Goal: Task Accomplishment & Management: Complete application form

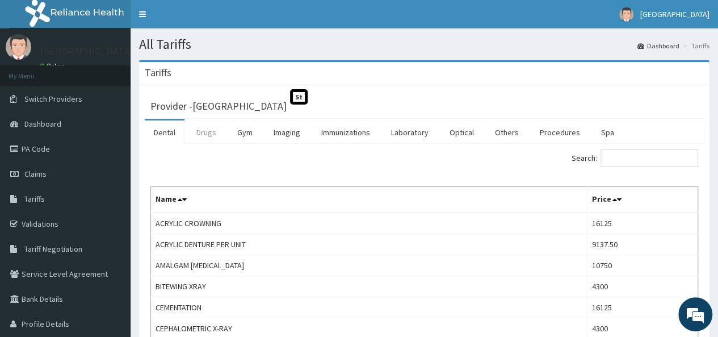
click at [218, 137] on link "Drugs" at bounding box center [206, 132] width 38 height 24
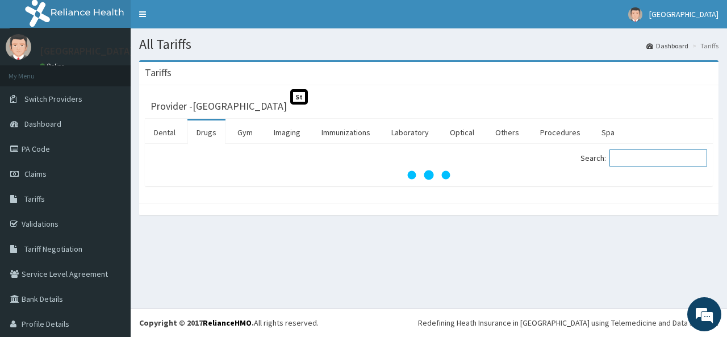
click at [626, 157] on input "Search:" at bounding box center [658, 157] width 98 height 17
type input "strep"
click at [44, 143] on link "PA Code" at bounding box center [65, 148] width 131 height 25
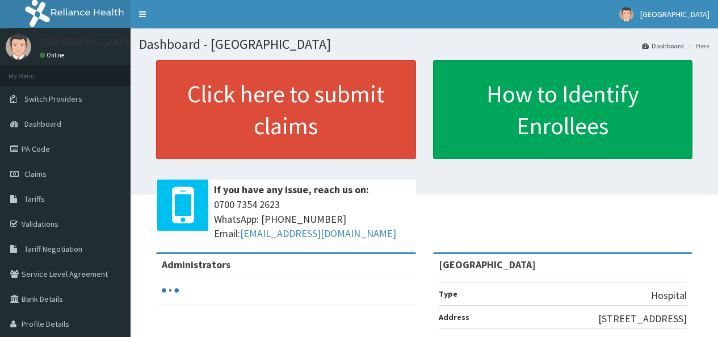
click at [51, 179] on link "Claims" at bounding box center [65, 173] width 131 height 25
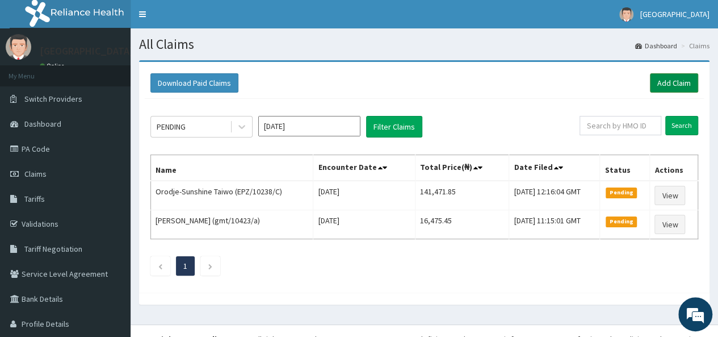
click at [662, 84] on link "Add Claim" at bounding box center [674, 82] width 48 height 19
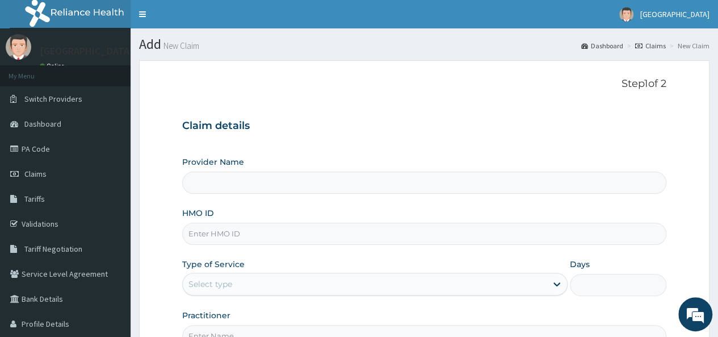
type input "[GEOGRAPHIC_DATA]"
click at [283, 233] on input "HMO ID" at bounding box center [424, 234] width 484 height 22
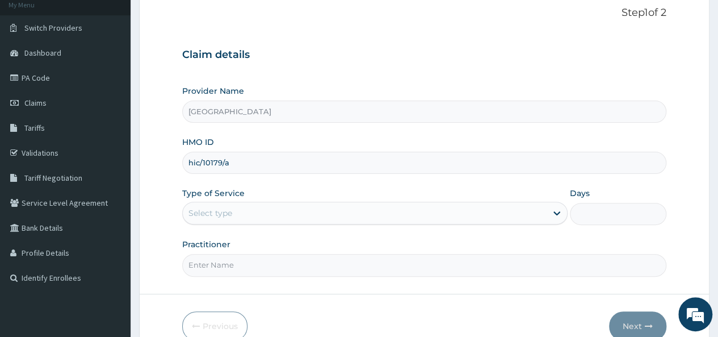
scroll to position [92, 0]
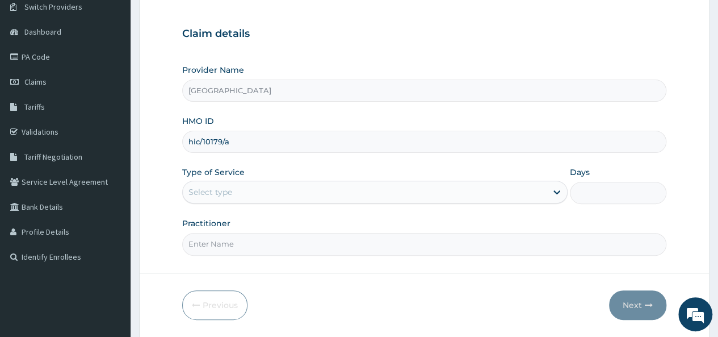
type input "hic/10179/a"
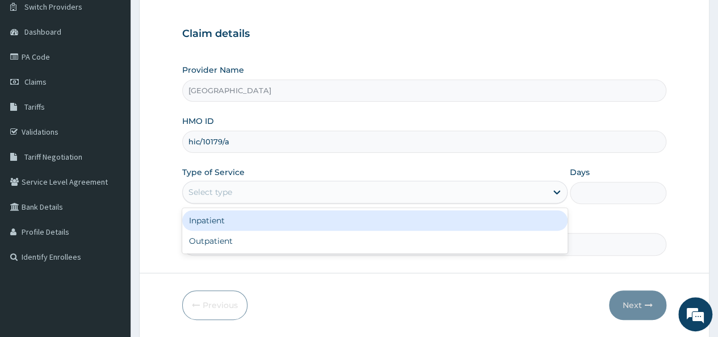
click at [328, 192] on div "Select type" at bounding box center [365, 192] width 364 height 18
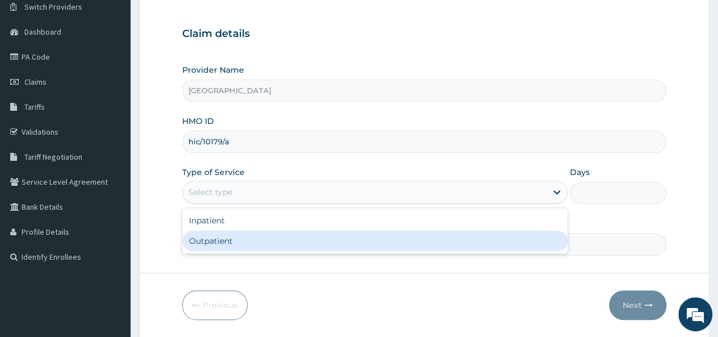
click at [284, 250] on div "Inpatient Outpatient" at bounding box center [374, 230] width 385 height 45
click at [288, 239] on div "Outpatient" at bounding box center [374, 240] width 385 height 20
type input "1"
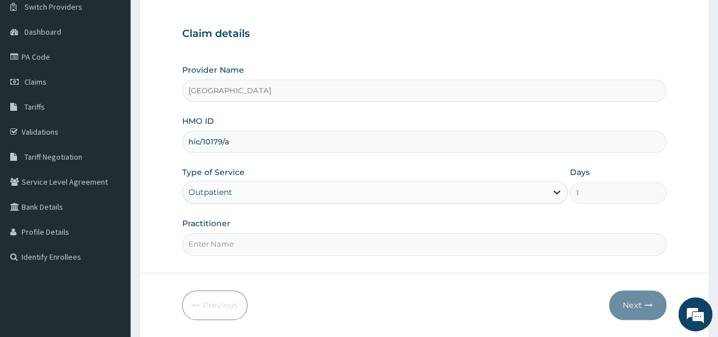
click at [262, 245] on input "Practitioner" at bounding box center [424, 244] width 484 height 22
type input "Dr Akor"
click at [633, 307] on button "Next" at bounding box center [637, 305] width 57 height 30
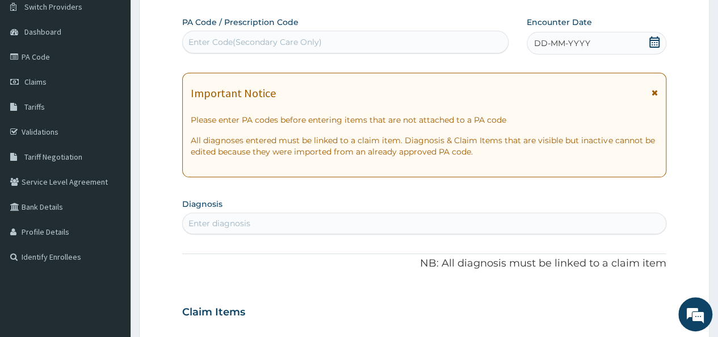
click at [267, 45] on div "Enter Code(Secondary Care Only)" at bounding box center [254, 41] width 133 height 11
paste input "PA/B2512D"
type input "PA/B2512D"
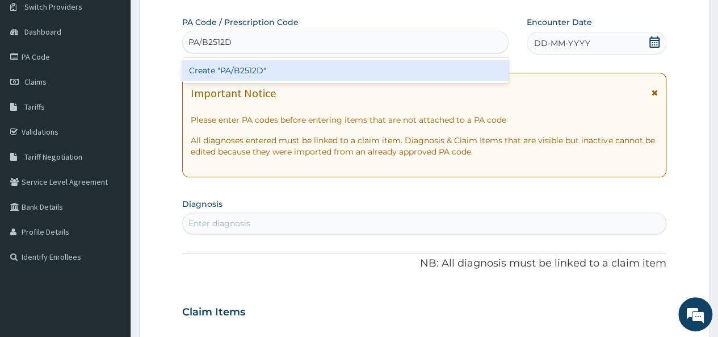
click at [252, 70] on div "Create "PA/B2512D"" at bounding box center [345, 70] width 326 height 20
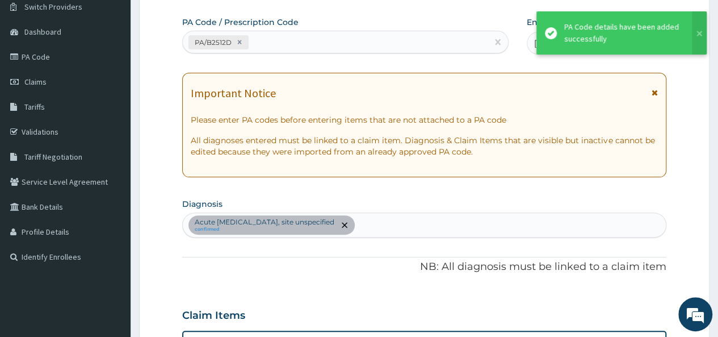
scroll to position [303, 0]
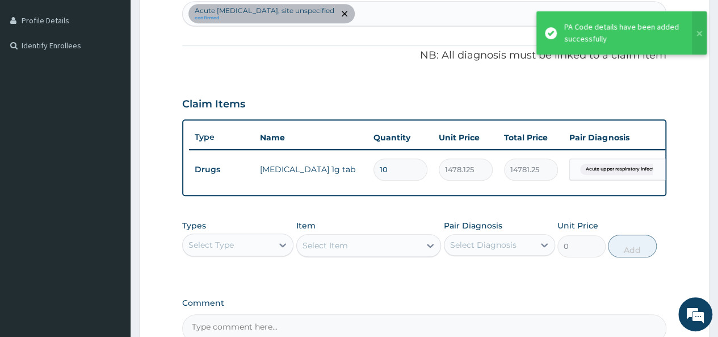
click at [405, 16] on div "Acute upper respiratory infection, site unspecified confirmed" at bounding box center [424, 14] width 483 height 24
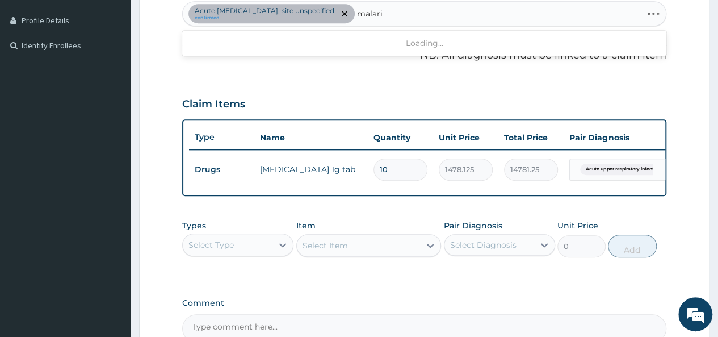
type input "malaria"
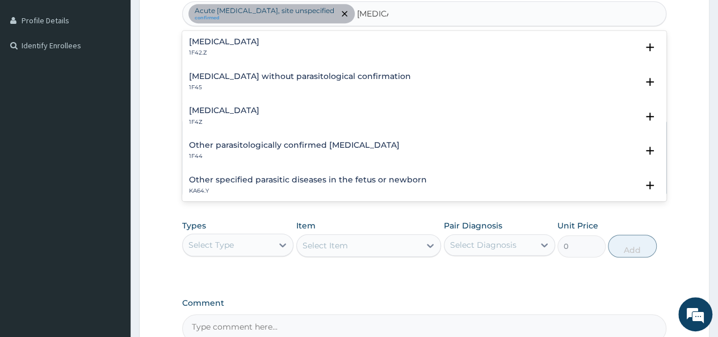
click at [251, 104] on div "Malaria, unspecified 1F4Z Select Status Query Query covers suspected (?), Keep …" at bounding box center [424, 119] width 484 height 35
click at [250, 107] on h4 "Malaria, unspecified" at bounding box center [224, 110] width 70 height 9
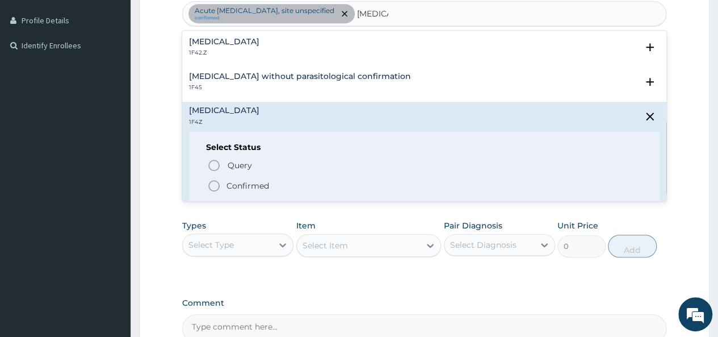
click at [232, 180] on p "Confirmed" at bounding box center [247, 185] width 43 height 11
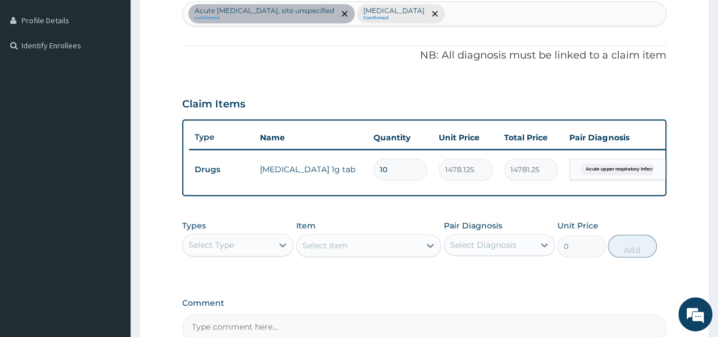
scroll to position [435, 0]
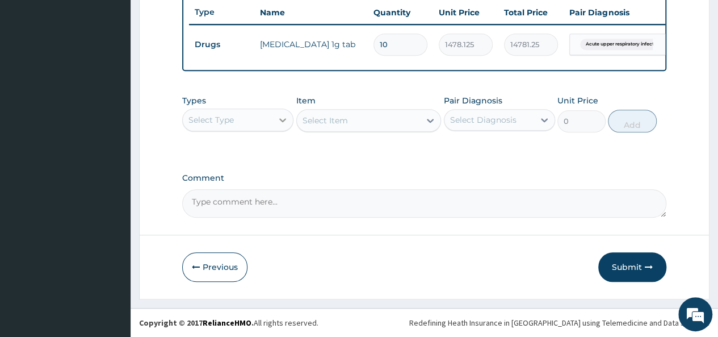
click at [289, 119] on div at bounding box center [282, 120] width 20 height 20
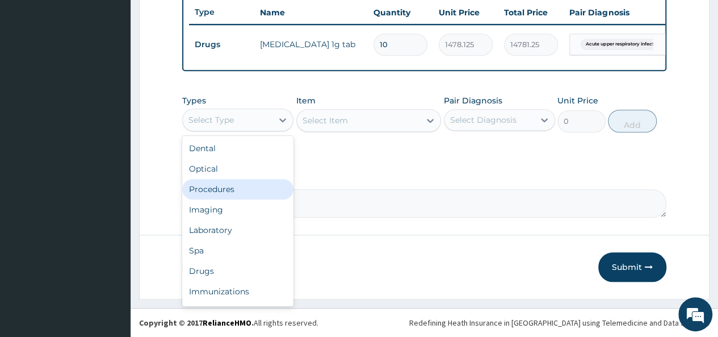
click at [236, 190] on div "Procedures" at bounding box center [237, 189] width 111 height 20
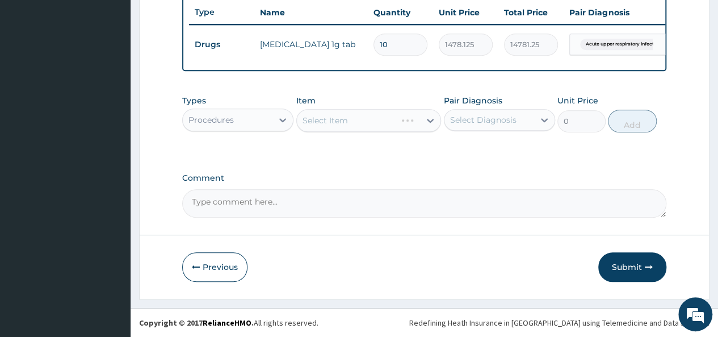
click at [393, 121] on div "Select Item" at bounding box center [368, 120] width 145 height 23
click at [427, 119] on div "Select Item" at bounding box center [368, 120] width 145 height 23
click at [387, 119] on div "Select Item" at bounding box center [359, 120] width 124 height 18
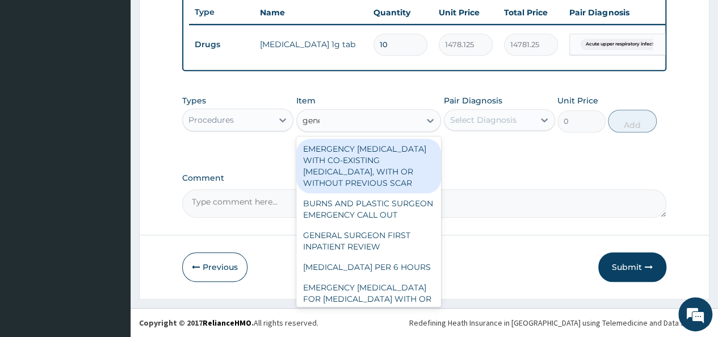
type input "gener"
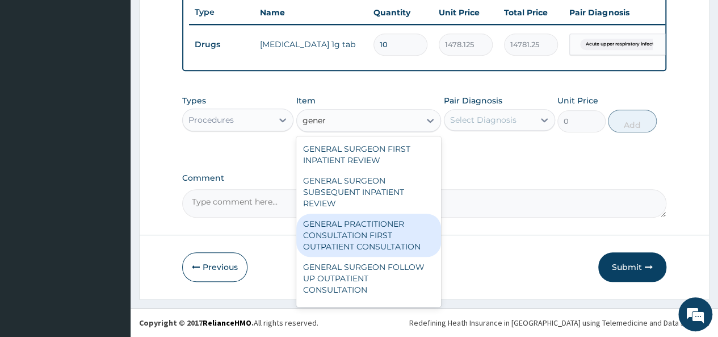
click at [405, 242] on div "GENERAL PRACTITIONER CONSULTATION FIRST OUTPATIENT CONSULTATION" at bounding box center [368, 234] width 145 height 43
type input "3547.5"
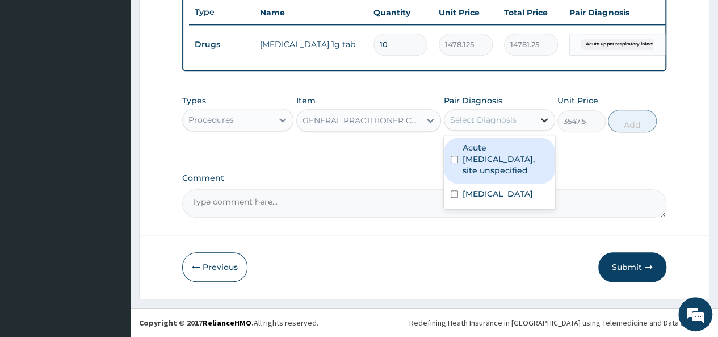
click at [535, 121] on div at bounding box center [544, 120] width 20 height 20
click at [460, 171] on div "Acute upper respiratory infection, site unspecified" at bounding box center [499, 160] width 111 height 46
checkbox input "true"
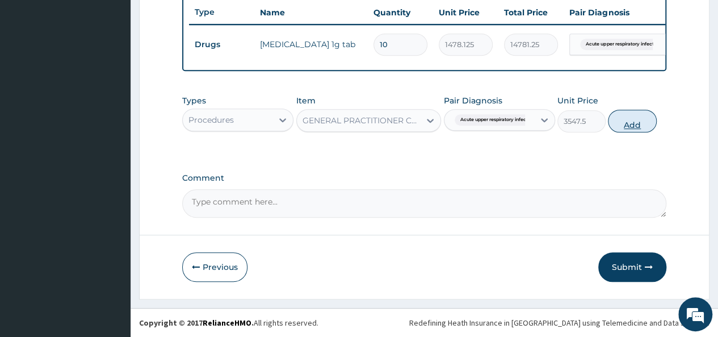
click at [633, 124] on button "Add" at bounding box center [632, 121] width 48 height 23
type input "0"
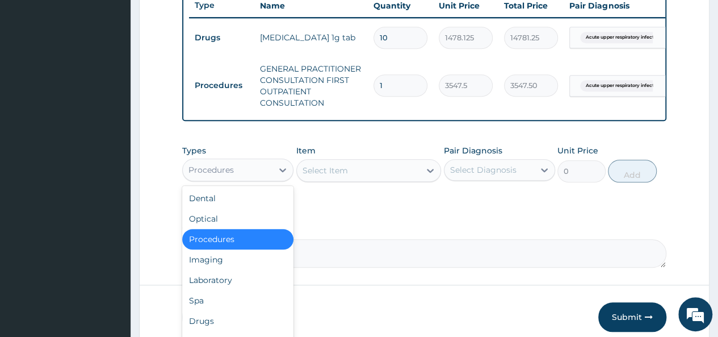
click at [242, 176] on div "Procedures" at bounding box center [228, 170] width 90 height 18
click at [246, 329] on div "Drugs" at bounding box center [237, 321] width 111 height 20
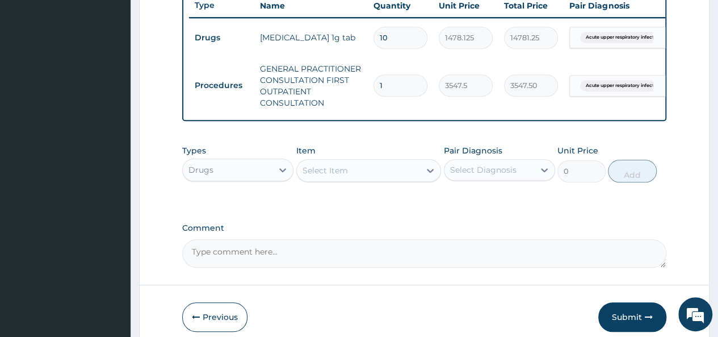
click at [410, 179] on div "Select Item" at bounding box center [359, 170] width 124 height 18
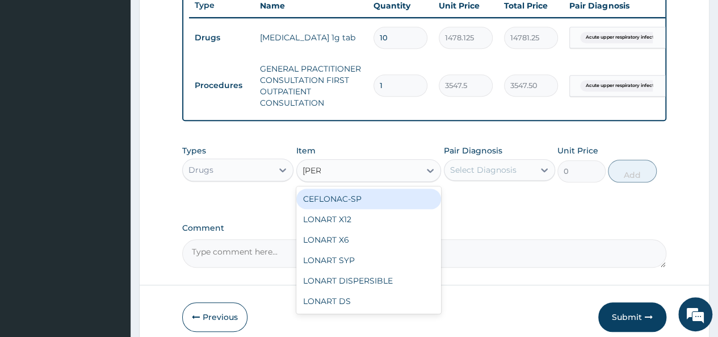
type input "lonar"
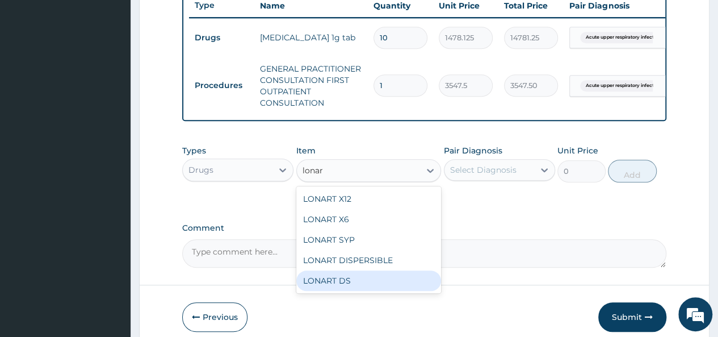
click at [355, 283] on div "LONART DS" at bounding box center [368, 280] width 145 height 20
type input "473"
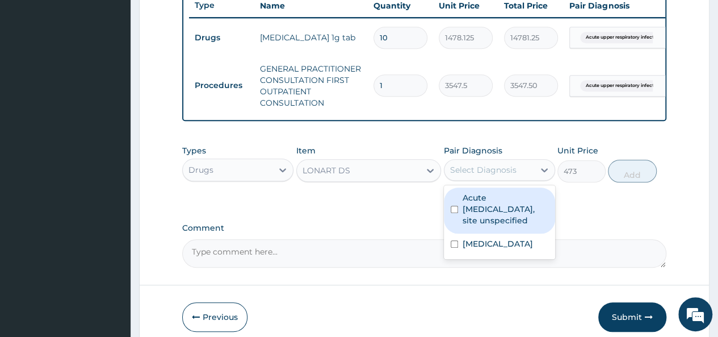
click at [522, 170] on div "Select Diagnosis" at bounding box center [489, 170] width 90 height 18
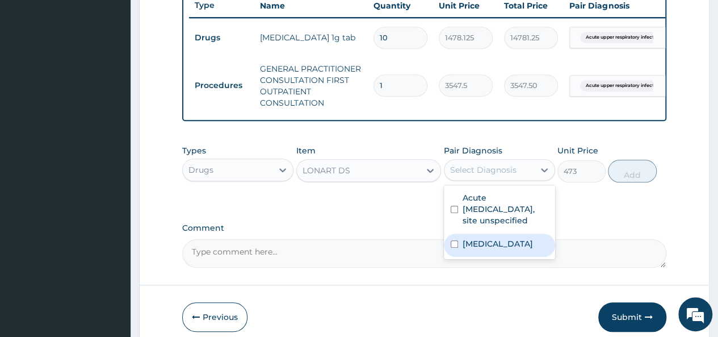
click at [460, 255] on div "Malaria, unspecified" at bounding box center [499, 244] width 111 height 23
checkbox input "true"
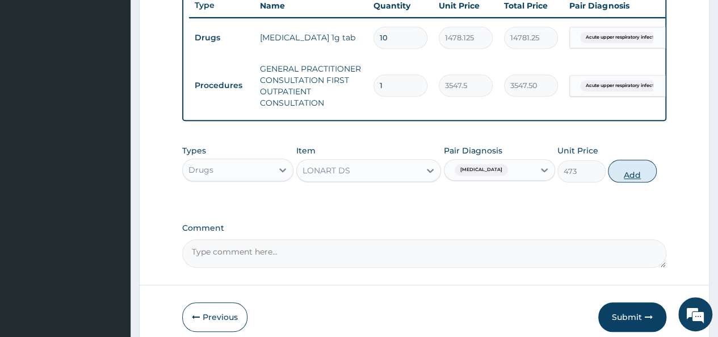
click at [639, 182] on button "Add" at bounding box center [632, 171] width 48 height 23
type input "0"
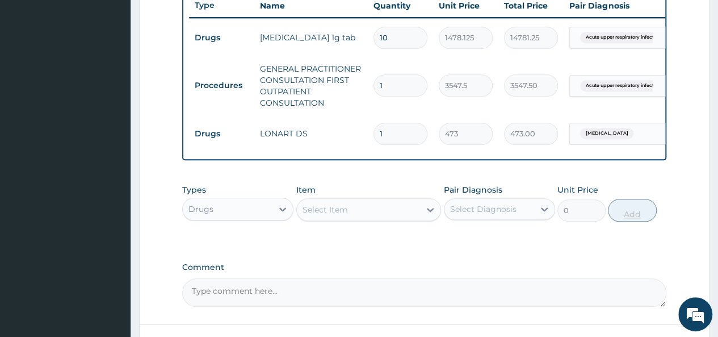
type input "0.00"
type input "6"
type input "2838.00"
type input "6"
click at [396, 216] on div "Select Item" at bounding box center [359, 209] width 124 height 18
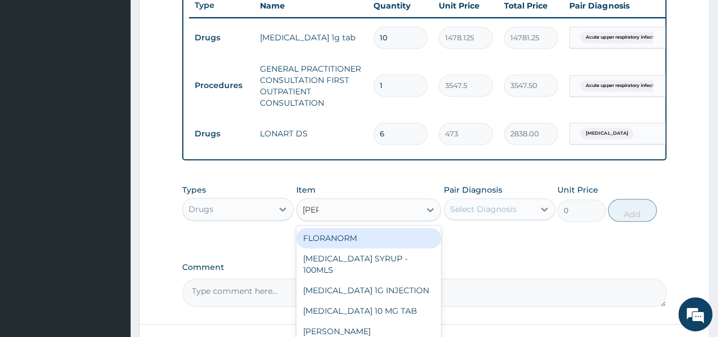
type input "lorat"
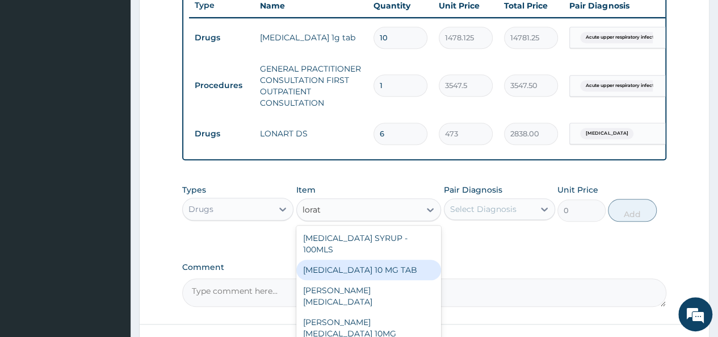
click at [372, 273] on div "LORATADINE 10 MG TAB" at bounding box center [368, 269] width 145 height 20
type input "59.125"
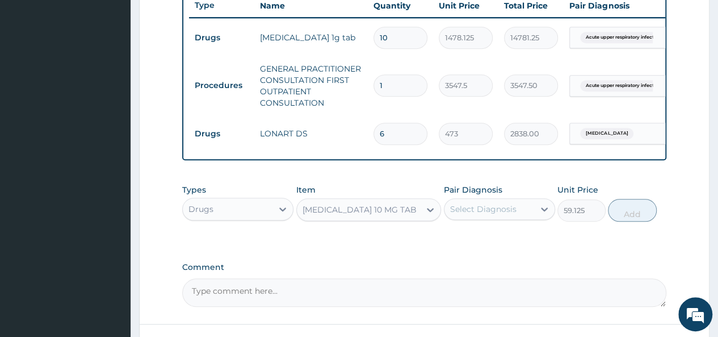
click at [519, 220] on div "Select Diagnosis" at bounding box center [499, 209] width 111 height 22
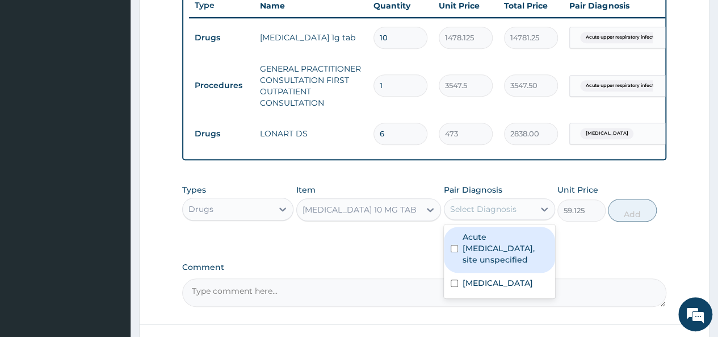
click at [463, 265] on label "Acute upper respiratory infection, site unspecified" at bounding box center [506, 248] width 86 height 34
checkbox input "true"
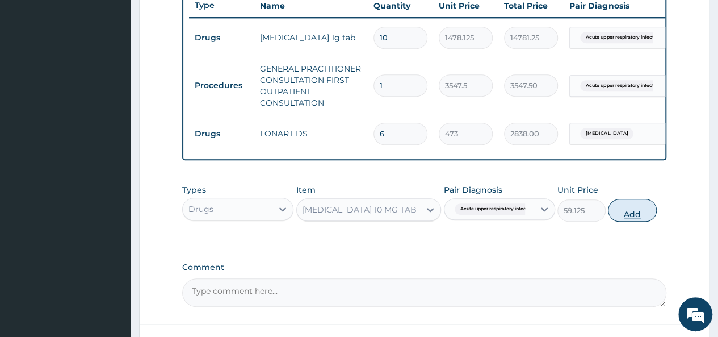
click at [623, 216] on button "Add" at bounding box center [632, 210] width 48 height 23
type input "0"
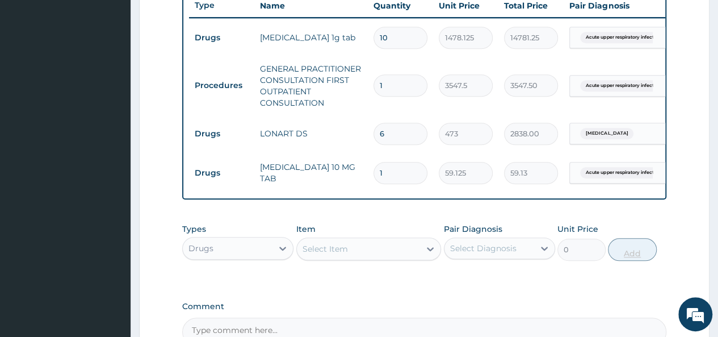
type input "0.00"
type input "5"
type input "295.63"
type input "5"
click at [362, 255] on div "Select Item" at bounding box center [359, 249] width 124 height 18
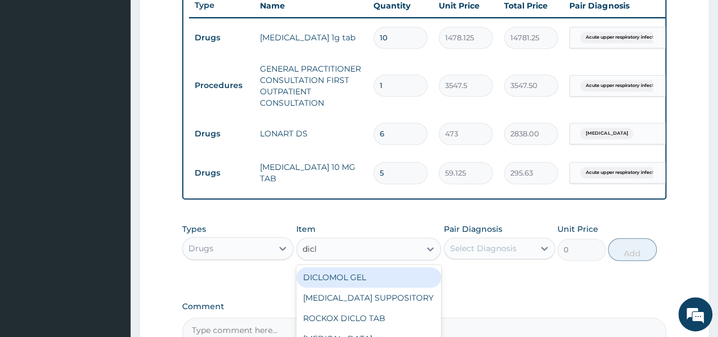
type input "diclo"
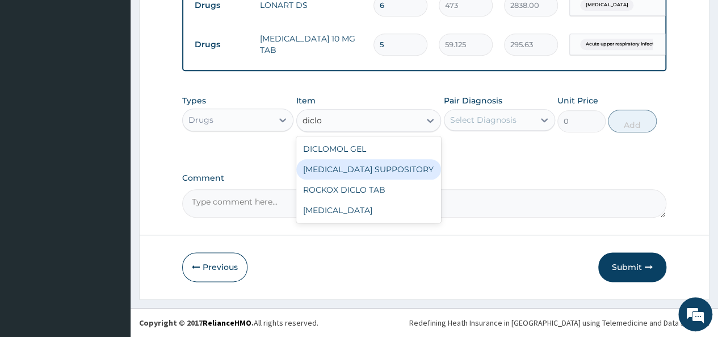
scroll to position [570, 0]
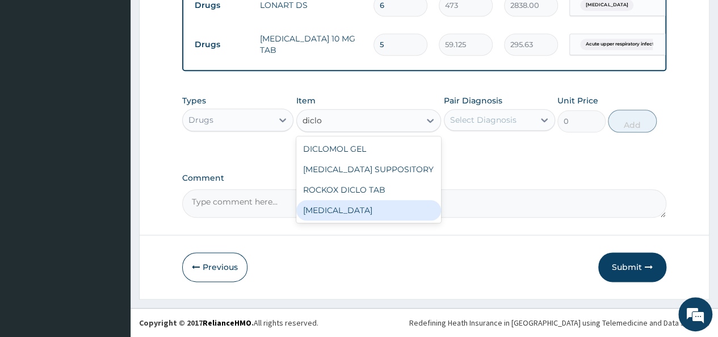
click at [339, 209] on div "DICLOFENAC" at bounding box center [368, 210] width 145 height 20
type input "591.25"
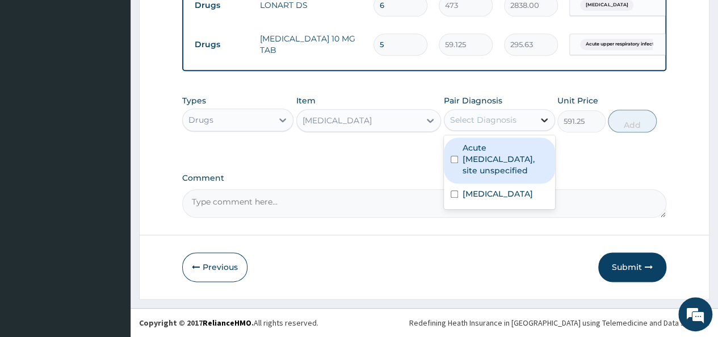
click at [545, 120] on icon at bounding box center [544, 119] width 11 height 11
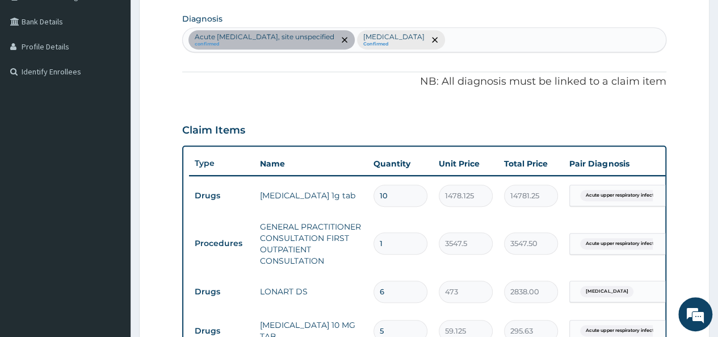
scroll to position [193, 0]
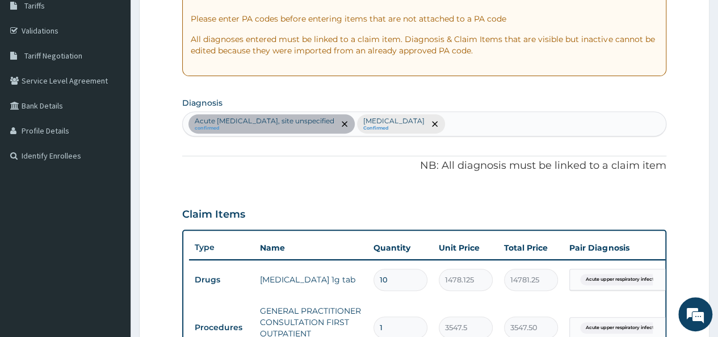
click at [551, 115] on div "Acute upper respiratory infection, site unspecified confirmed Malaria, unspecif…" at bounding box center [424, 124] width 483 height 24
type input "pain"
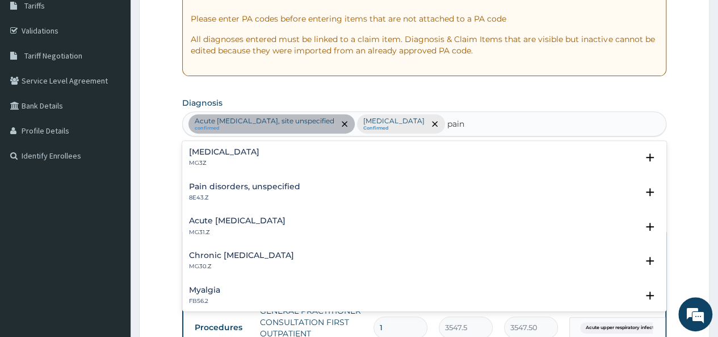
click at [221, 150] on h4 "Pain, unspecified" at bounding box center [224, 152] width 70 height 9
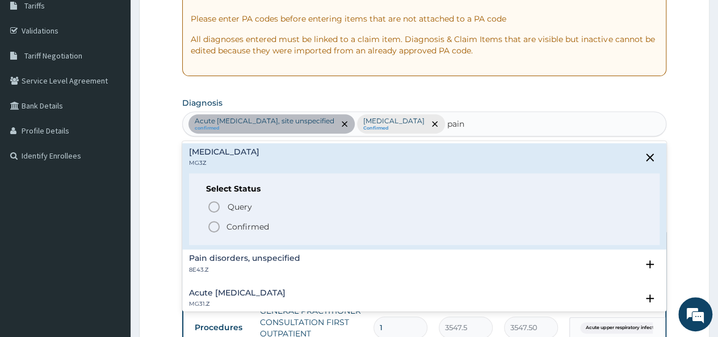
click at [217, 225] on icon "status option filled" at bounding box center [214, 227] width 14 height 14
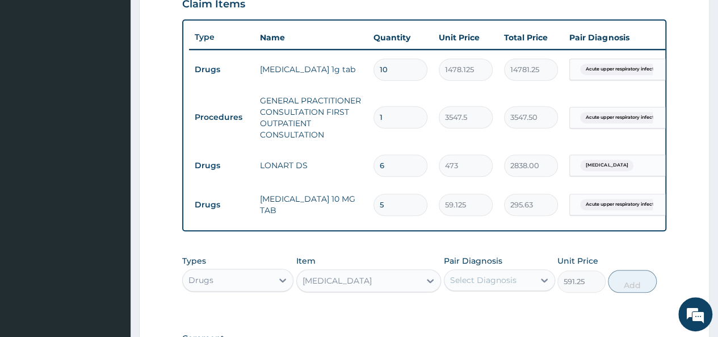
scroll to position [412, 0]
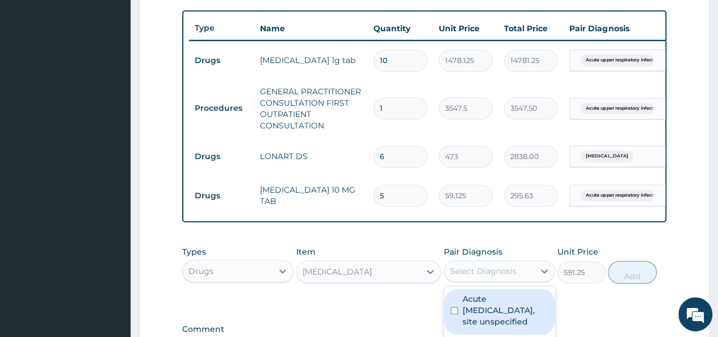
click at [522, 280] on div "Select Diagnosis" at bounding box center [489, 271] width 90 height 18
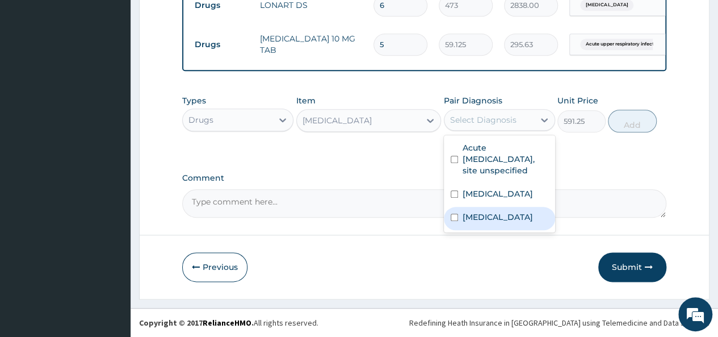
click at [512, 218] on label "Pain, unspecified" at bounding box center [498, 216] width 70 height 11
checkbox input "true"
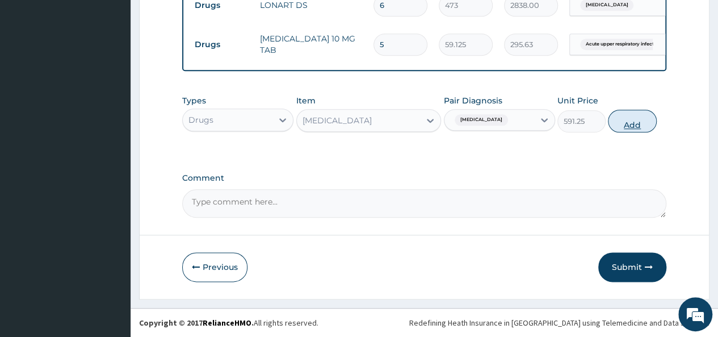
click at [630, 121] on button "Add" at bounding box center [632, 121] width 48 height 23
type input "0"
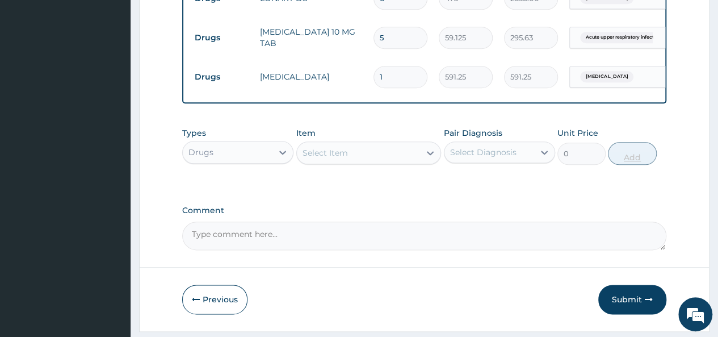
type input "10"
type input "5912.50"
type input "10"
click at [405, 164] on div "Select Item" at bounding box center [368, 152] width 145 height 23
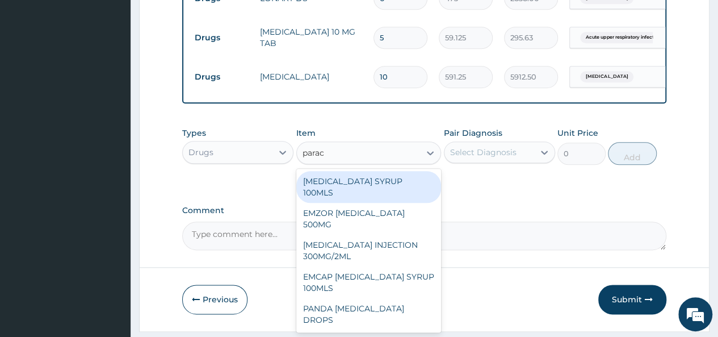
type input "parace"
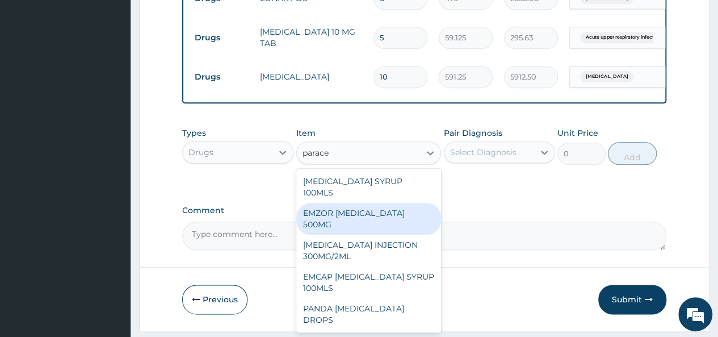
click at [421, 203] on div "EMZOR PARACETAMOL 500MG" at bounding box center [368, 219] width 145 height 32
type input "23.64999961853027"
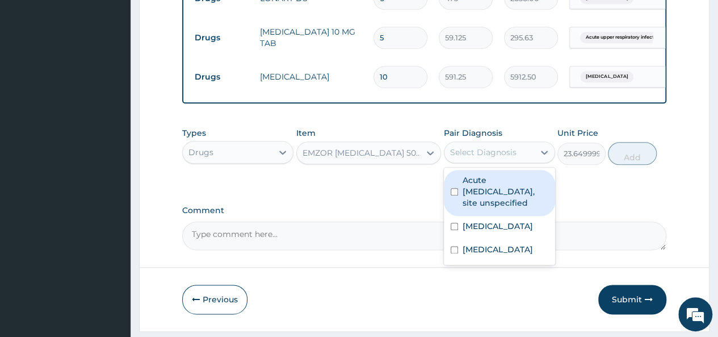
click at [533, 158] on div "Select Diagnosis" at bounding box center [489, 152] width 90 height 18
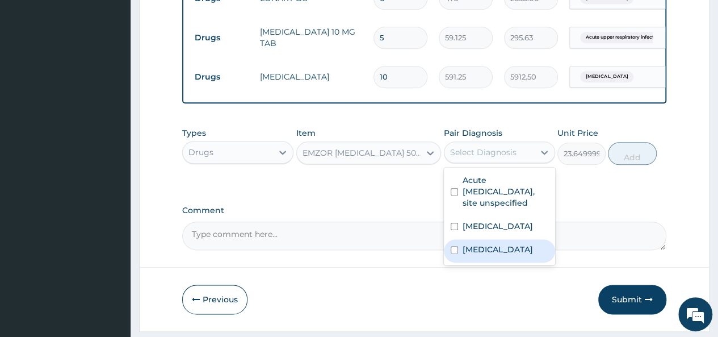
click at [505, 255] on label "Pain, unspecified" at bounding box center [498, 249] width 70 height 11
checkbox input "true"
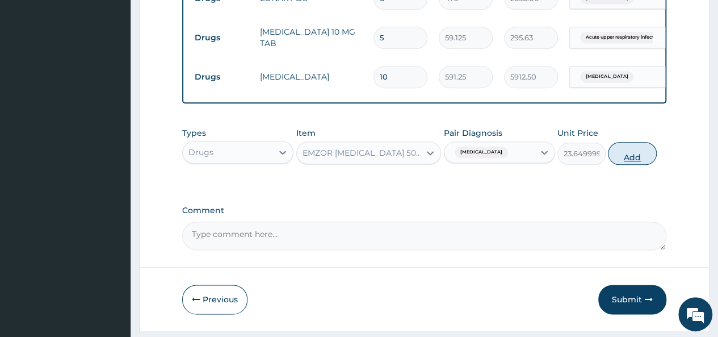
click at [629, 159] on button "Add" at bounding box center [632, 153] width 48 height 23
type input "0"
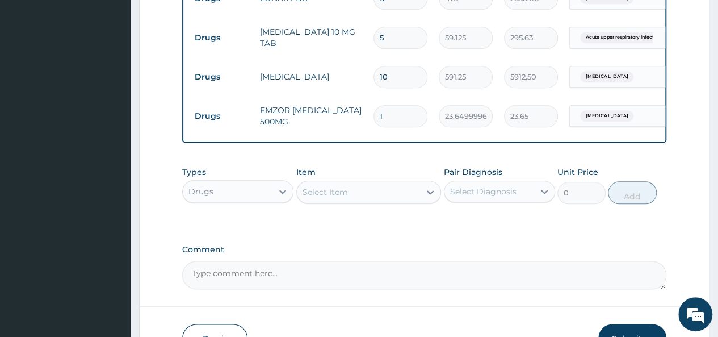
type input "18"
type input "425.70"
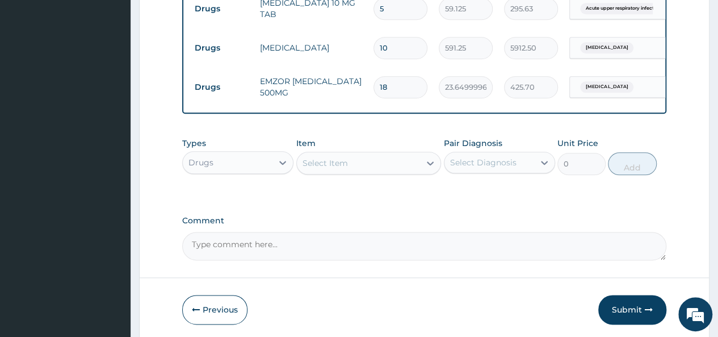
scroll to position [649, 0]
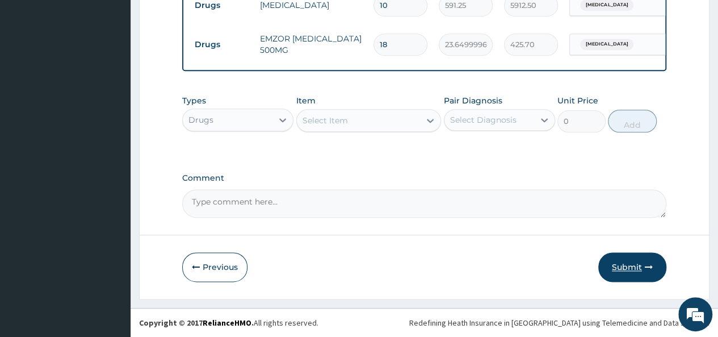
type input "18"
click at [630, 268] on button "Submit" at bounding box center [632, 267] width 68 height 30
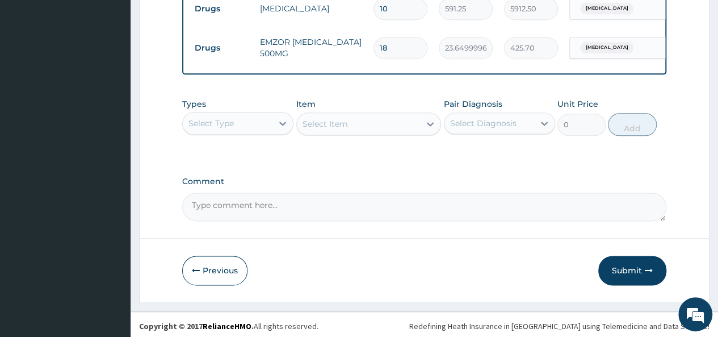
scroll to position [624, 0]
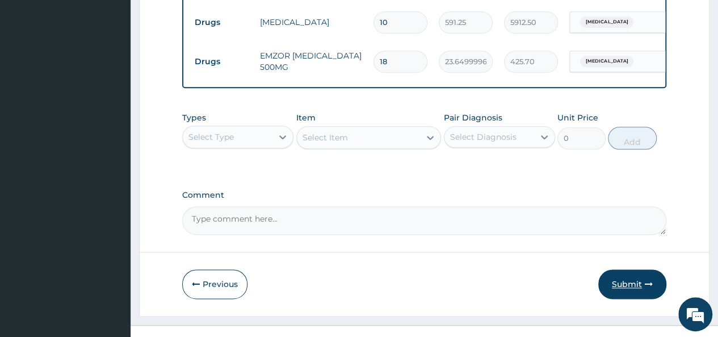
click at [645, 288] on icon "button" at bounding box center [649, 284] width 8 height 8
